Goal: Book appointment/travel/reservation

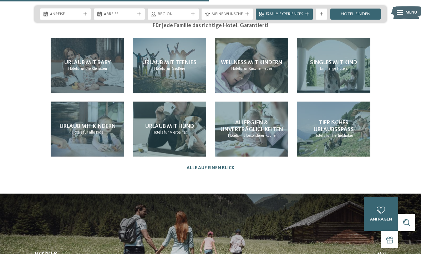
scroll to position [1264, 0]
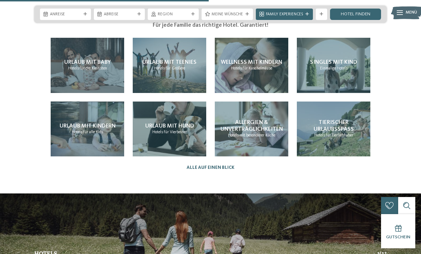
click at [158, 118] on div "Urlaub mit Hund Hotels für Vierbeiner" at bounding box center [170, 129] width 74 height 55
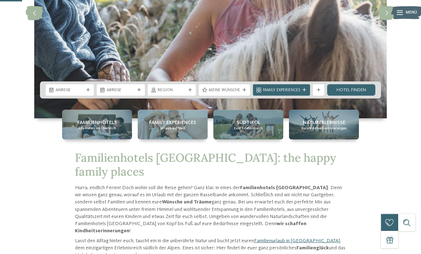
scroll to position [125, 0]
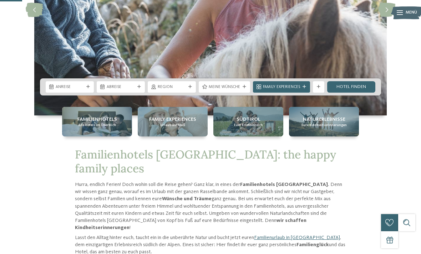
click at [159, 90] on span "Region" at bounding box center [172, 88] width 28 height 6
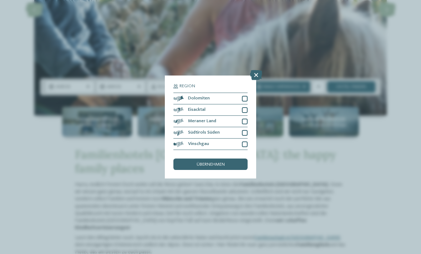
click at [253, 70] on icon at bounding box center [256, 75] width 12 height 10
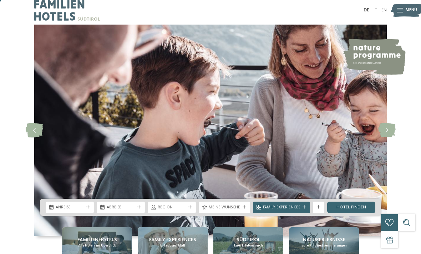
scroll to position [0, 0]
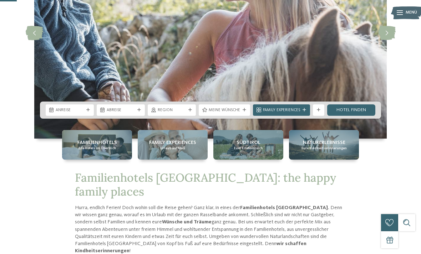
scroll to position [102, 0]
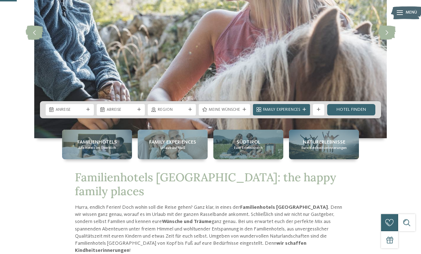
click at [80, 113] on span "Anreise" at bounding box center [70, 110] width 28 height 6
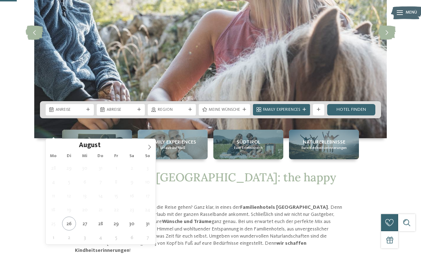
click at [150, 147] on icon at bounding box center [149, 147] width 5 height 5
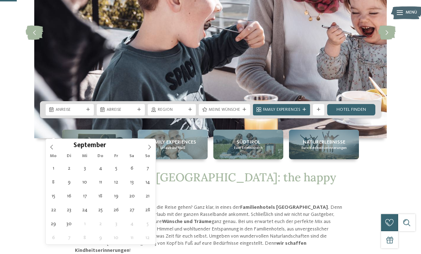
type div "11.09.2025"
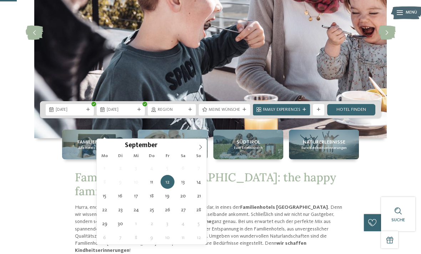
type div "14.09.2025"
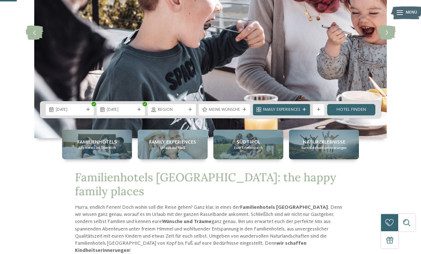
click at [174, 113] on span "Region" at bounding box center [172, 110] width 28 height 6
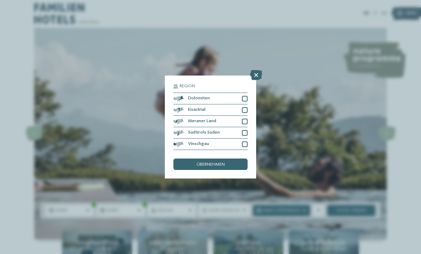
scroll to position [0, 0]
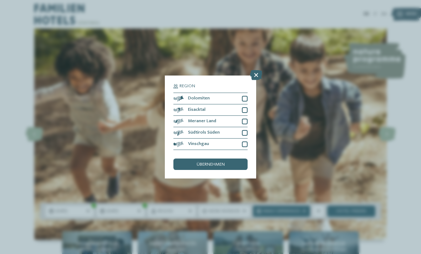
click at [255, 70] on icon at bounding box center [256, 75] width 12 height 10
